Goal: Task Accomplishment & Management: Manage account settings

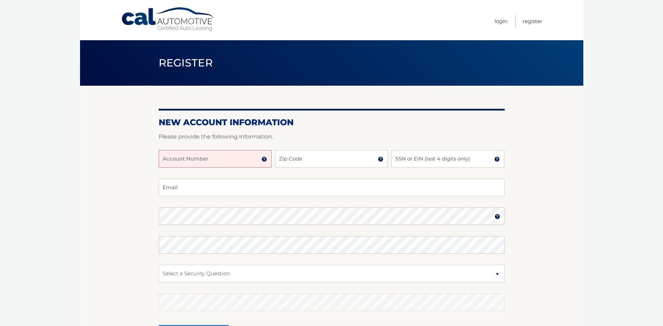
click at [203, 165] on input "Account Number" at bounding box center [215, 158] width 113 height 17
type input "44456005141"
click at [316, 161] on input "Zip Code" at bounding box center [331, 158] width 113 height 17
type input "07006"
click at [422, 164] on input "SSN or EIN (last 4 digits only)" at bounding box center [447, 158] width 113 height 17
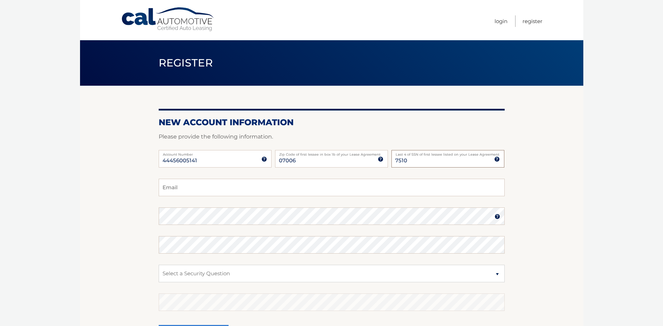
type input "7510"
click at [276, 194] on input "Email" at bounding box center [332, 187] width 346 height 17
type input "Atti7179@hotmail.com"
click at [309, 274] on select "Select a Security Question What was the name of your elementary school? What is…" at bounding box center [332, 273] width 346 height 17
select select "5"
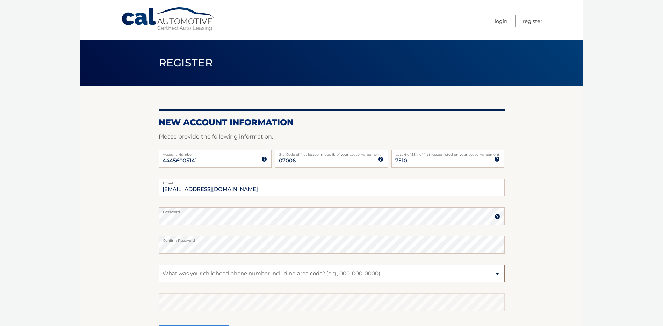
click at [159, 265] on select "Select a Security Question What was the name of your elementary school? What is…" at bounding box center [332, 273] width 346 height 17
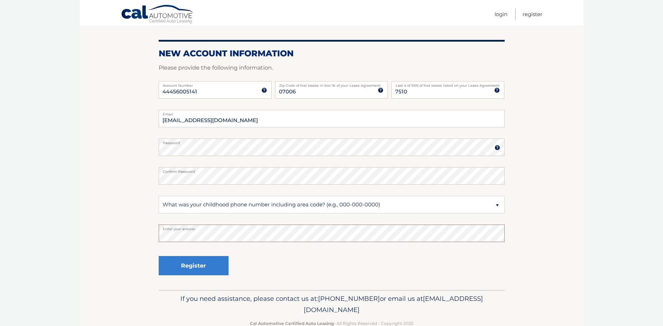
scroll to position [86, 0]
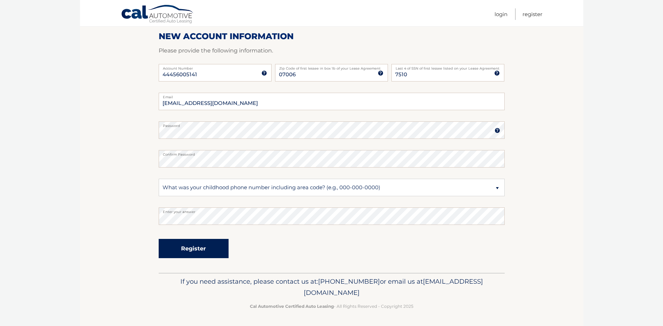
click at [217, 253] on button "Register" at bounding box center [194, 248] width 70 height 19
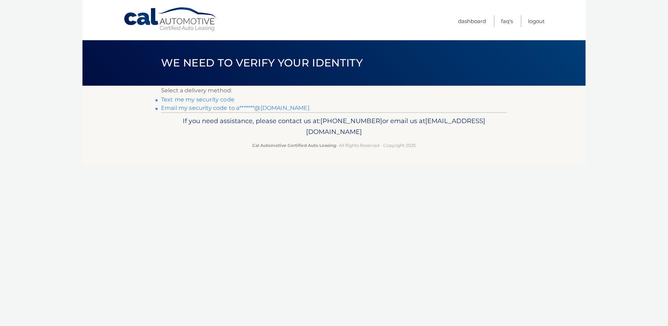
click at [223, 99] on link "Text me my security code" at bounding box center [197, 99] width 73 height 7
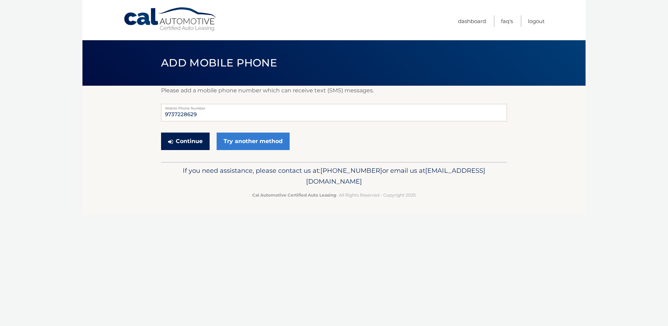
click at [198, 142] on button "Continue" at bounding box center [185, 140] width 49 height 17
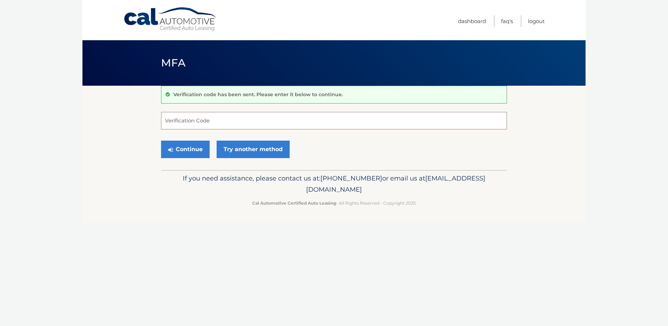
click at [204, 123] on input "Verification Code" at bounding box center [334, 120] width 346 height 17
type input "589906"
click at [181, 145] on button "Continue" at bounding box center [185, 148] width 49 height 17
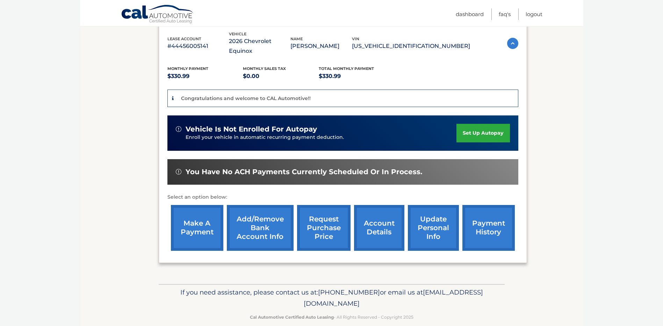
scroll to position [124, 0]
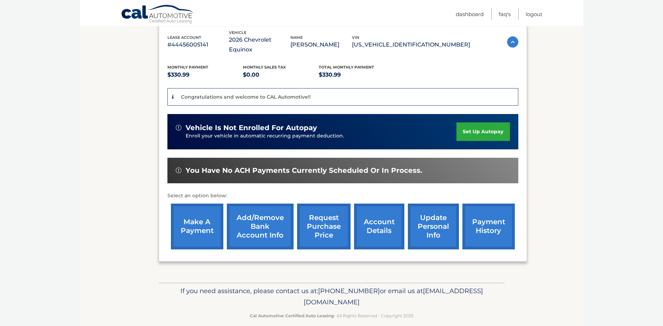
click at [497, 127] on link "set up autopay" at bounding box center [482, 131] width 53 height 19
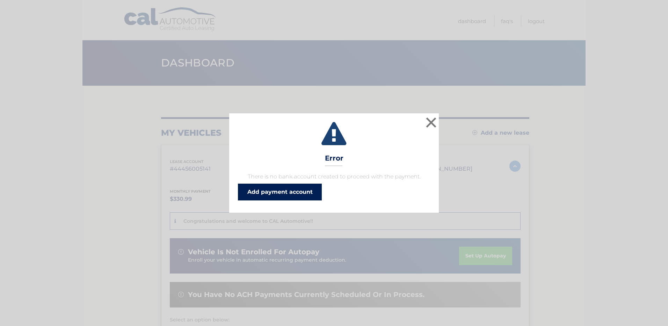
click at [294, 194] on link "Add payment account" at bounding box center [280, 191] width 84 height 17
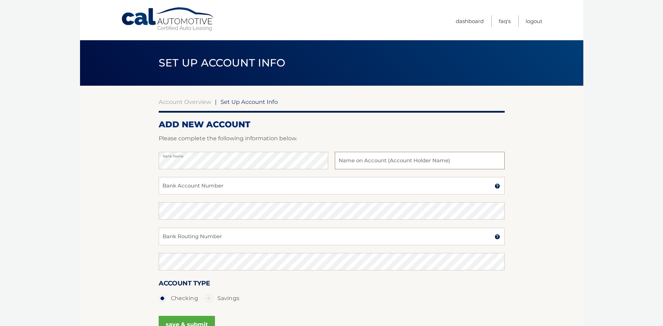
click at [353, 166] on input "text" at bounding box center [420, 160] width 170 height 17
type input "Melissa A Smith"
click at [260, 188] on input "Bank Account Number" at bounding box center [332, 185] width 346 height 17
type input "037620959"
click at [238, 240] on input "Bank Routing Number" at bounding box center [332, 236] width 346 height 17
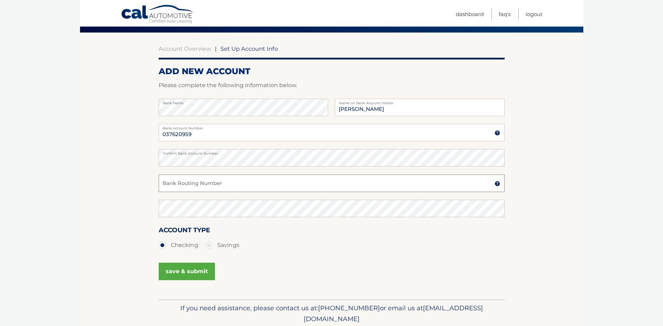
scroll to position [70, 0]
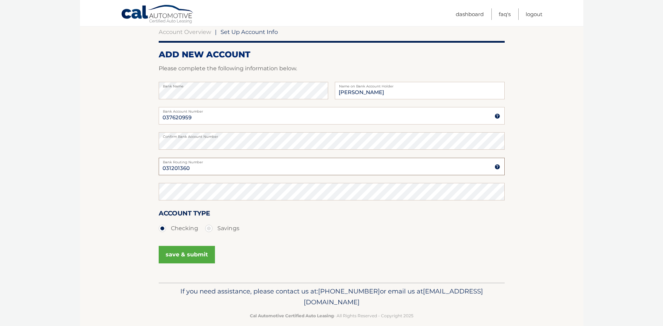
type input "031201360"
click at [189, 255] on button "save & submit" at bounding box center [187, 254] width 56 height 17
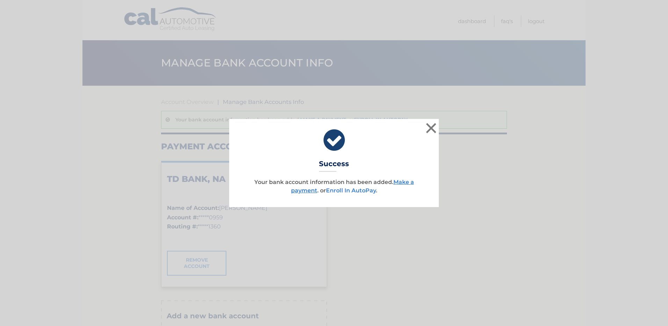
click at [350, 188] on link "Enroll In AutoPay" at bounding box center [351, 190] width 50 height 7
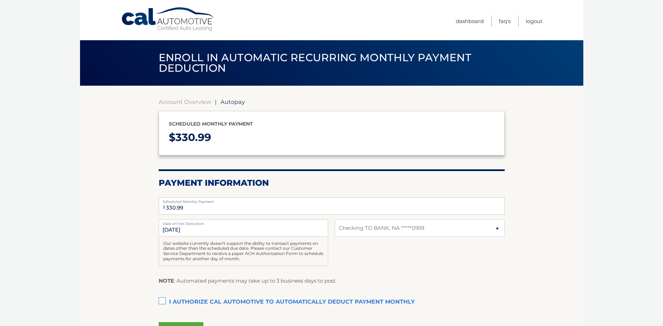
select select "ZWMzNDdhYzAtODI1Yi00OGU5LWI2OGUtZThlNjM4N2ZiZTI1"
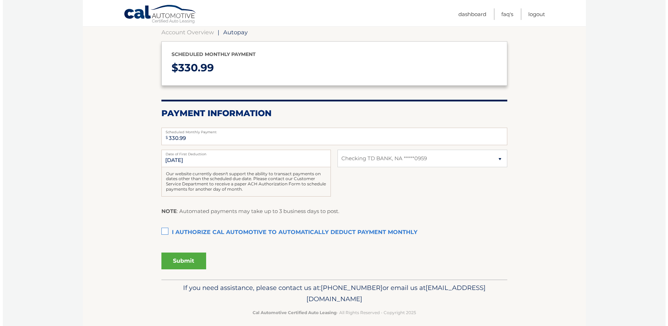
scroll to position [70, 0]
click at [160, 231] on label "I authorize cal automotive to automatically deduct payment monthly This checkbo…" at bounding box center [332, 232] width 346 height 14
click at [0, 0] on input "I authorize cal automotive to automatically deduct payment monthly This checkbo…" at bounding box center [0, 0] width 0 height 0
click at [176, 260] on button "Submit" at bounding box center [181, 260] width 45 height 17
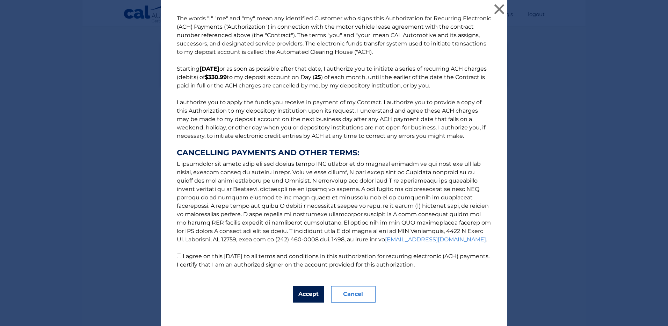
click at [302, 290] on button "Accept" at bounding box center [308, 294] width 31 height 17
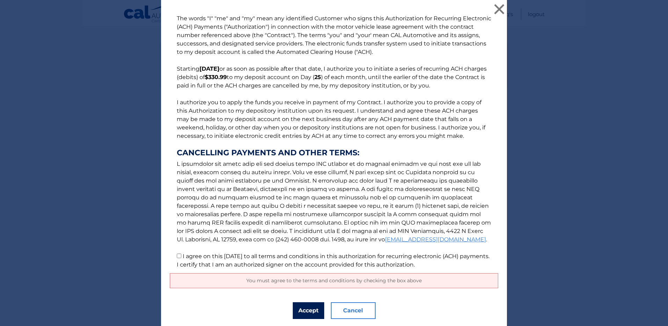
scroll to position [21, 0]
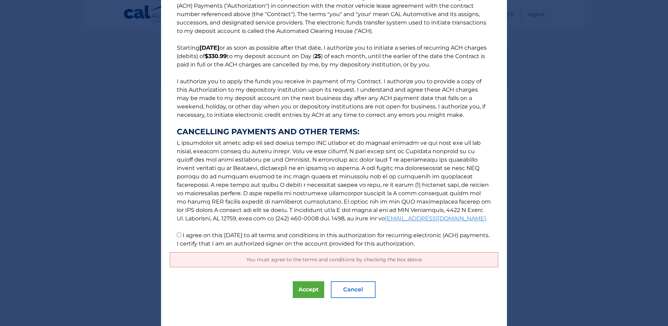
click at [177, 236] on input "I agree on this 09/18/2025 to all terms and conditions in this authorization fo…" at bounding box center [179, 234] width 5 height 5
checkbox input "true"
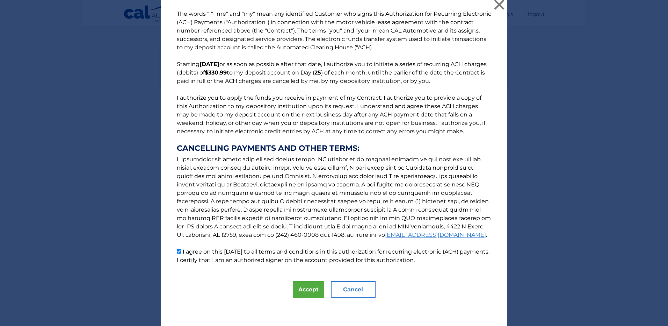
scroll to position [5, 0]
click at [310, 292] on button "Accept" at bounding box center [308, 289] width 31 height 17
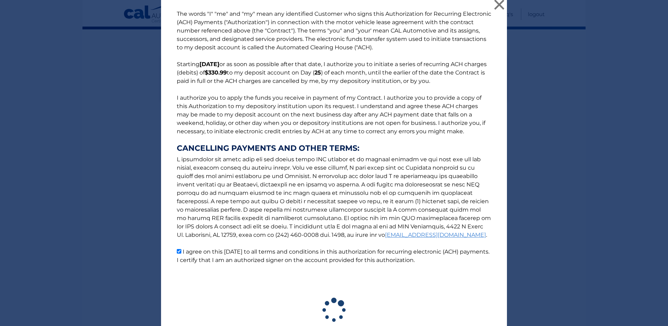
scroll to position [56, 0]
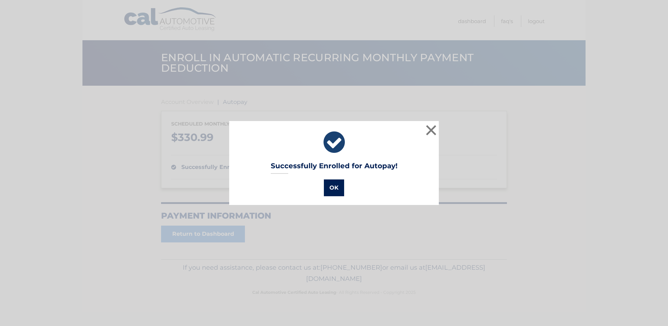
click at [333, 188] on button "OK" at bounding box center [334, 187] width 20 height 17
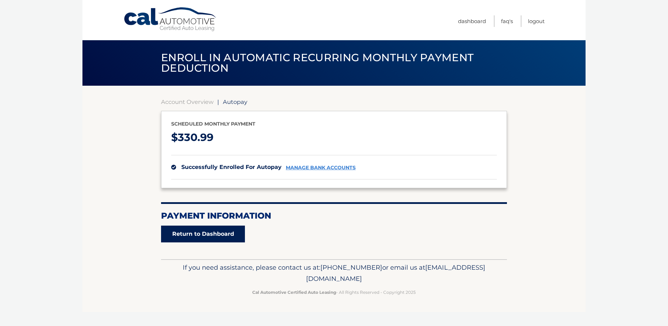
click at [228, 241] on link "Return to Dashboard" at bounding box center [203, 233] width 84 height 17
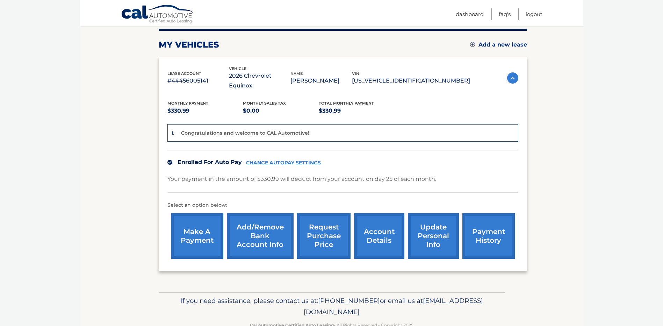
scroll to position [98, 0]
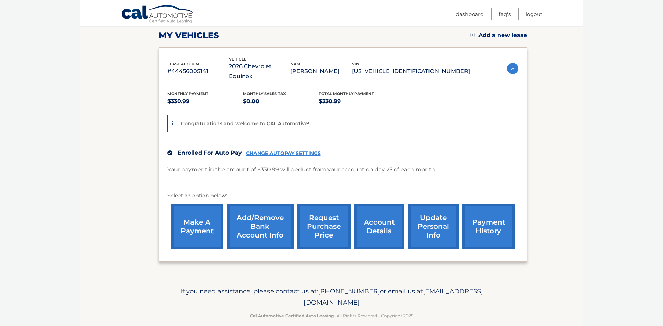
click at [424, 216] on link "update personal info" at bounding box center [433, 226] width 51 height 46
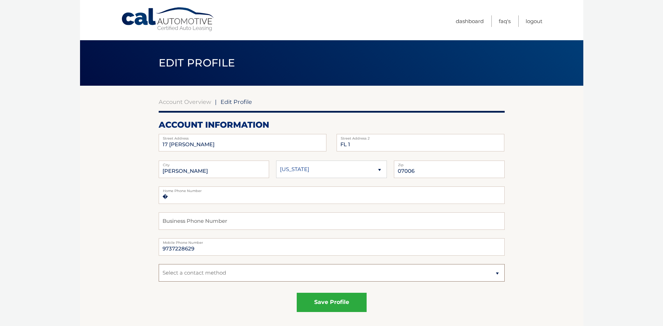
click at [495, 270] on select "Select a contact method Mobile Home" at bounding box center [332, 272] width 346 height 17
select select "1"
click at [159, 264] on select "Select a contact method Mobile Home" at bounding box center [332, 272] width 346 height 17
click at [330, 307] on button "save profile" at bounding box center [332, 302] width 70 height 19
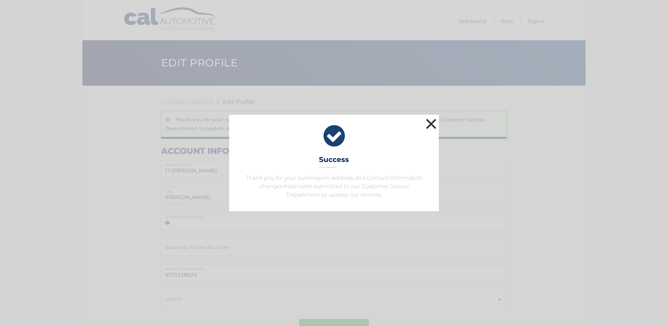
click at [433, 124] on button "×" at bounding box center [431, 124] width 14 height 14
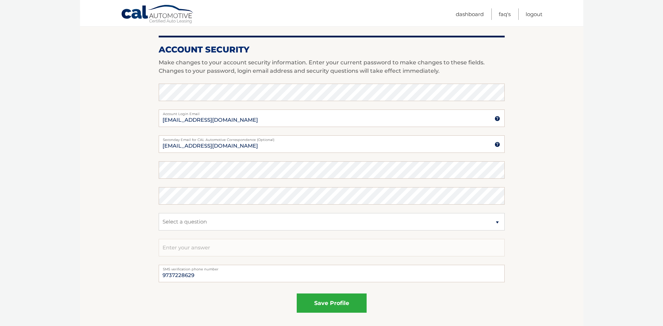
scroll to position [379, 0]
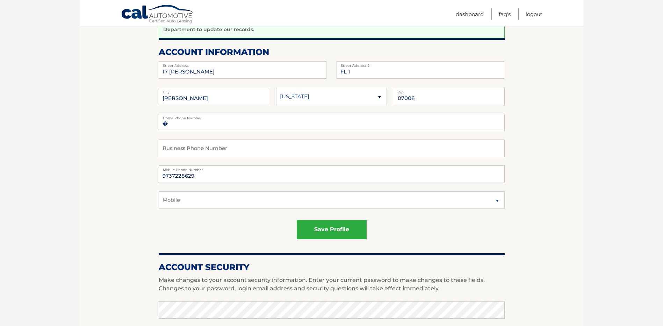
scroll to position [0, 0]
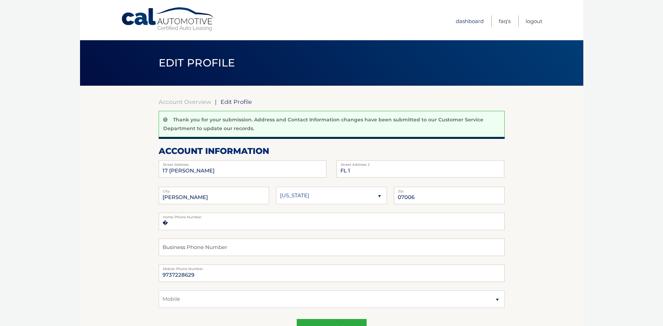
click at [469, 21] on link "Dashboard" at bounding box center [470, 21] width 28 height 12
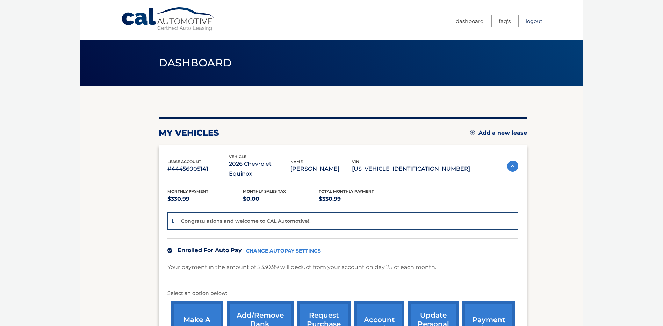
click at [534, 22] on link "Logout" at bounding box center [534, 21] width 17 height 12
